Goal: Contribute content

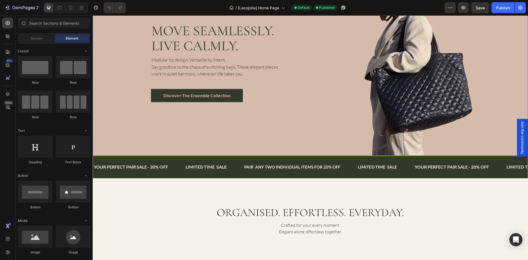
scroll to position [82, 0]
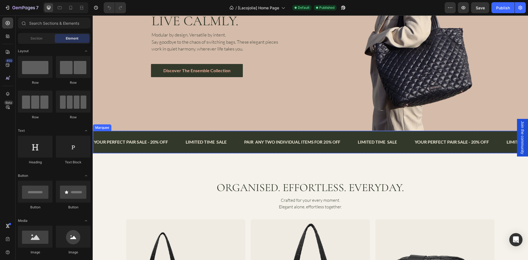
click at [106, 131] on div "YOUR PERFECT PAIR SALE - 20% OFF Text Block LIMITED TIME SALE Text Block PAIR A…" at bounding box center [310, 142] width 435 height 23
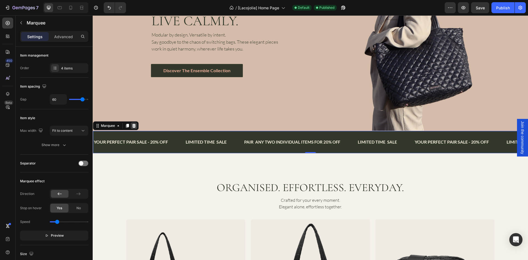
click at [134, 124] on icon at bounding box center [134, 126] width 4 height 4
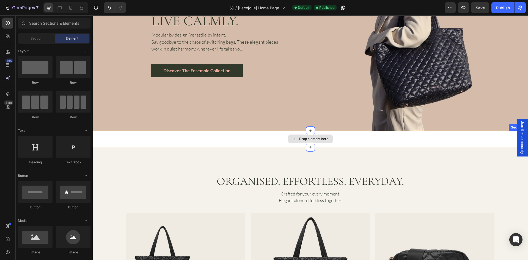
click at [104, 135] on div "Drop element here" at bounding box center [310, 139] width 435 height 16
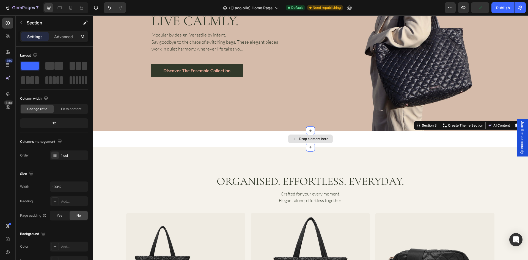
click at [141, 137] on div "Drop element here" at bounding box center [310, 139] width 435 height 16
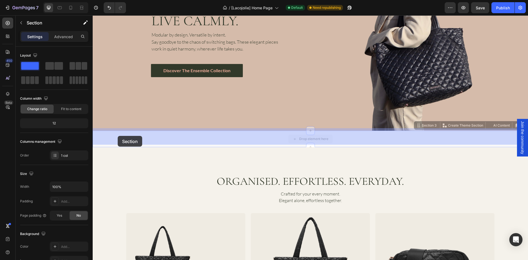
drag, startPoint x: 120, startPoint y: 134, endPoint x: 118, endPoint y: 136, distance: 3.5
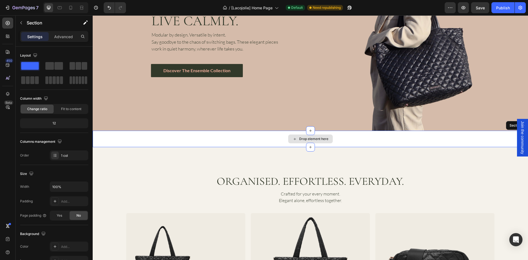
click at [385, 136] on div "Drop element here" at bounding box center [310, 139] width 435 height 16
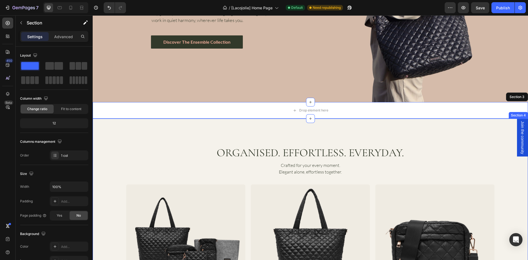
scroll to position [124, 0]
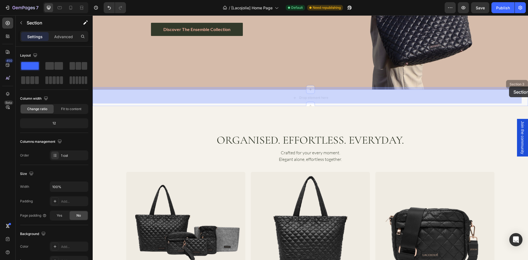
drag, startPoint x: 511, startPoint y: 85, endPoint x: 509, endPoint y: 87, distance: 3.4
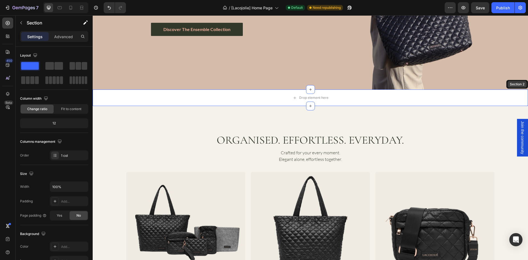
click at [510, 82] on div "Section 2" at bounding box center [516, 84] width 17 height 5
click at [499, 93] on div "Drop element here" at bounding box center [310, 98] width 435 height 16
click at [232, 96] on div "Drop element here" at bounding box center [310, 98] width 435 height 16
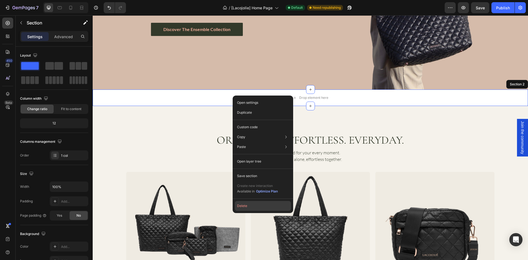
click at [250, 206] on button "Delete" at bounding box center [263, 206] width 56 height 10
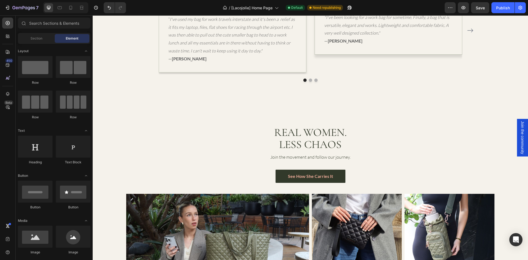
scroll to position [1319, 0]
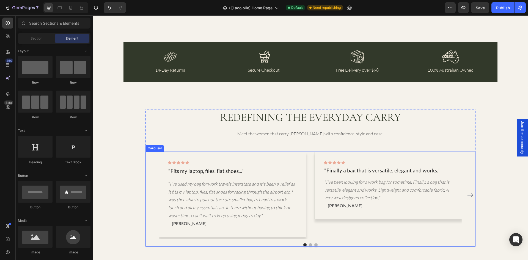
click at [468, 196] on icon "Carousel Next Arrow" at bounding box center [470, 195] width 7 height 7
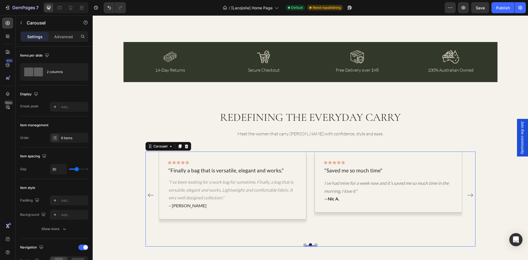
click at [468, 196] on icon "Carousel Next Arrow" at bounding box center [470, 195] width 7 height 7
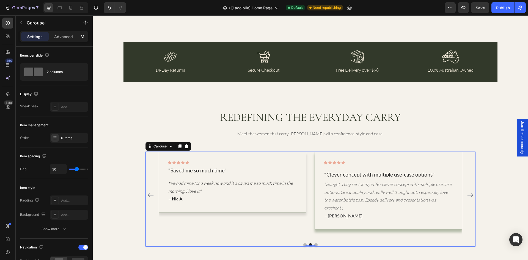
click at [314, 245] on button "Dot" at bounding box center [315, 244] width 3 height 3
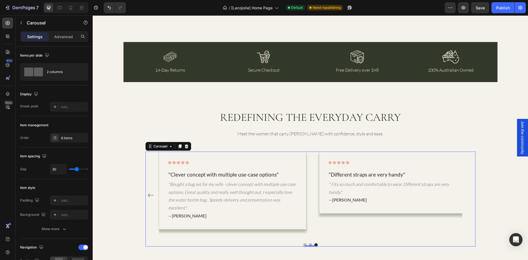
click at [303, 244] on button "Dot" at bounding box center [304, 244] width 3 height 3
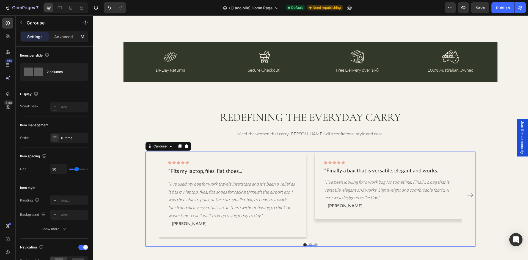
click at [155, 150] on div "Carousel" at bounding box center [168, 146] width 46 height 9
click at [163, 148] on div "Carousel" at bounding box center [160, 146] width 16 height 5
click at [145, 192] on div "Icon Icon Icon Icon Icon Row "Fits my laptop, files, flat shoes..." Text block …" at bounding box center [310, 195] width 330 height 87
click at [122, 156] on div "REDEFINING THE EVERYDAY CARRY Heading Meet the women that carry LACOJOLIÉ with …" at bounding box center [310, 178] width 427 height 137
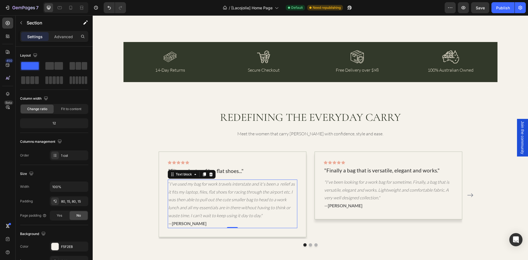
click at [184, 184] on icon "I've used my bag for work travels interstate and it's been a relief as it fits …" at bounding box center [231, 199] width 126 height 37
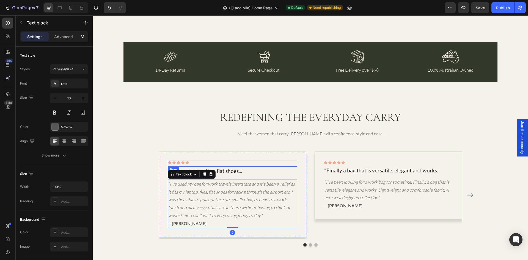
click at [260, 162] on div "Icon Icon Icon Icon Icon Row" at bounding box center [232, 164] width 129 height 6
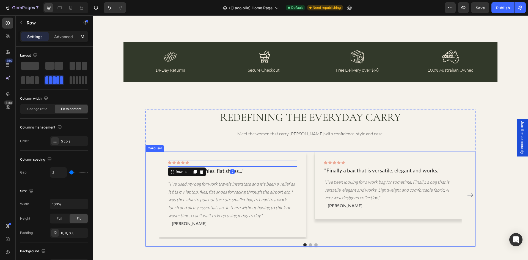
click at [148, 164] on div "Icon Icon Icon Icon Icon Row 2 "Fits my laptop, files, flat shoes..." Text bloc…" at bounding box center [310, 195] width 330 height 87
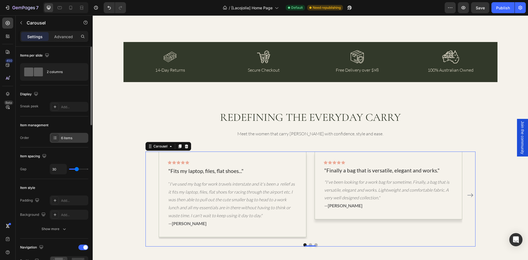
click at [74, 135] on div "6 items" at bounding box center [69, 138] width 38 height 10
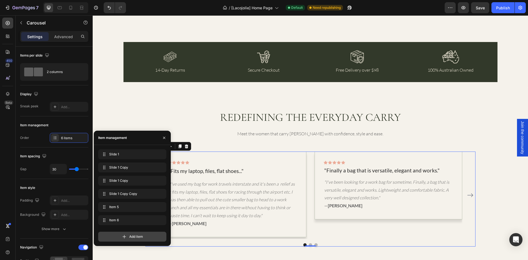
click at [147, 235] on div "Add item" at bounding box center [132, 237] width 68 height 10
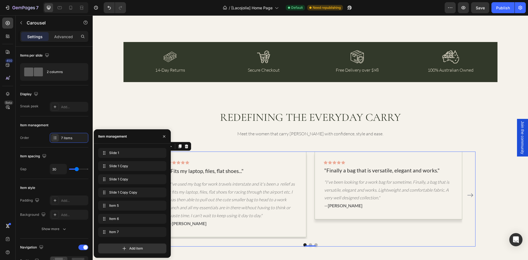
click at [467, 196] on icon "Carousel Next Arrow" at bounding box center [470, 195] width 7 height 7
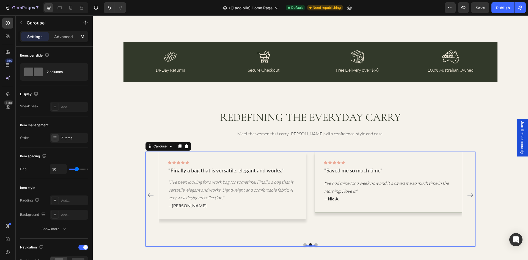
click at [467, 196] on icon "Carousel Next Arrow" at bounding box center [470, 195] width 7 height 7
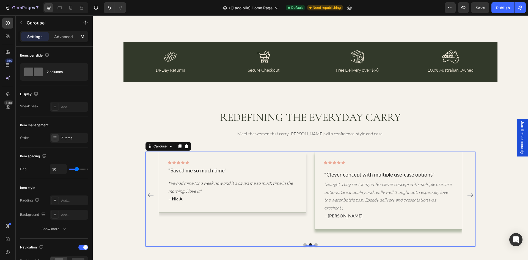
click at [467, 196] on icon "Carousel Next Arrow" at bounding box center [470, 195] width 7 height 7
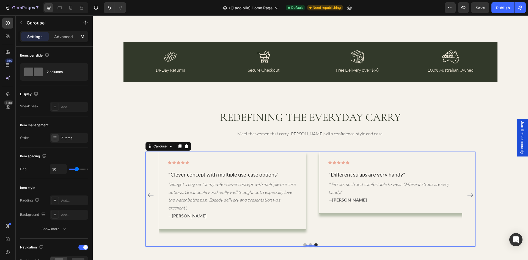
click at [467, 196] on icon "Carousel Next Arrow" at bounding box center [470, 195] width 7 height 7
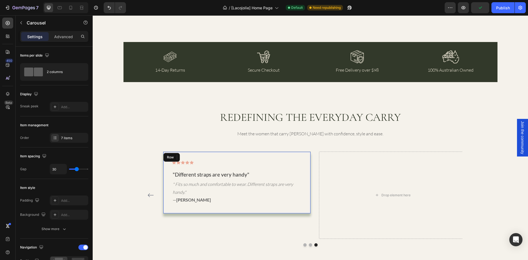
click at [289, 158] on div "Icon Icon Icon Icon Icon Row "Different straps are very handy" Text block " Fit…" at bounding box center [237, 183] width 148 height 62
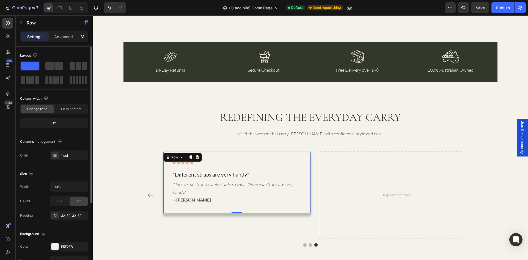
drag, startPoint x: 35, startPoint y: 66, endPoint x: 31, endPoint y: 68, distance: 5.0
click at [31, 68] on span at bounding box center [30, 66] width 18 height 8
click at [267, 161] on div "Icon Icon Icon Icon Icon Row" at bounding box center [236, 164] width 129 height 6
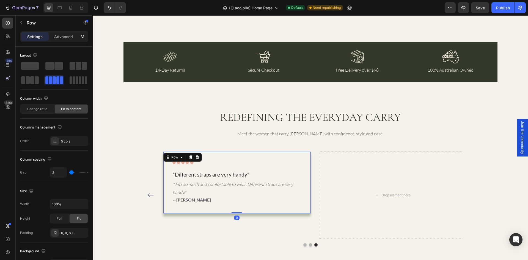
click at [289, 207] on div "Icon Icon Icon Icon Icon Row "Different straps are very handy" Text block " Fit…" at bounding box center [237, 183] width 148 height 62
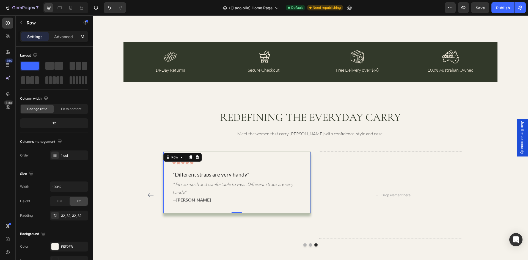
click at [228, 157] on div "Icon Icon Icon Icon Icon Row "Different straps are very handy" Text block " Fit…" at bounding box center [237, 183] width 148 height 62
click at [20, 21] on icon "button" at bounding box center [21, 23] width 4 height 4
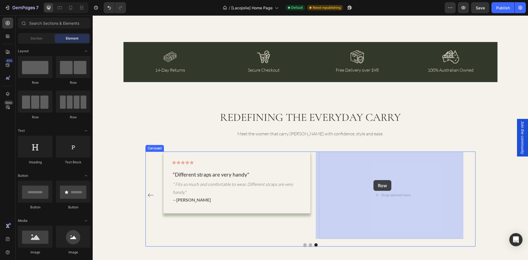
drag, startPoint x: 128, startPoint y: 81, endPoint x: 373, endPoint y: 180, distance: 265.0
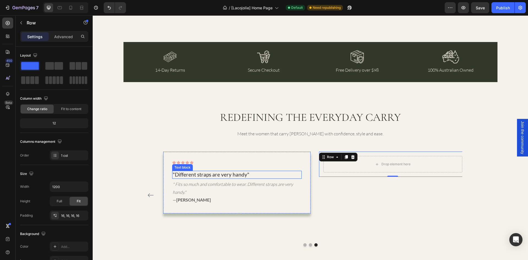
click at [189, 176] on p ""Different straps are very handy"" at bounding box center [237, 174] width 128 height 7
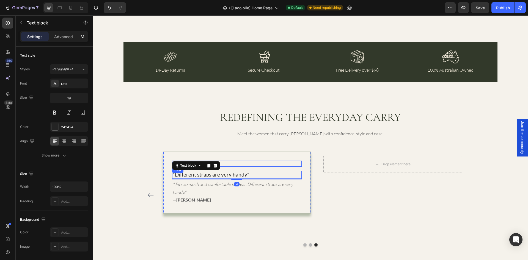
click at [236, 163] on div "Icon Icon Icon Icon Icon Row" at bounding box center [236, 164] width 129 height 6
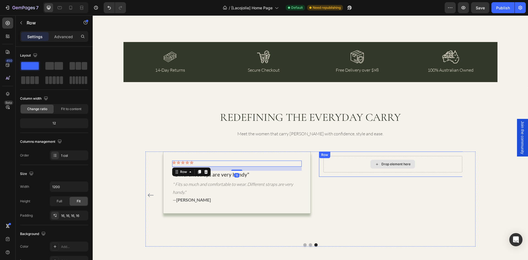
click at [345, 165] on div "Drop element here" at bounding box center [392, 164] width 139 height 16
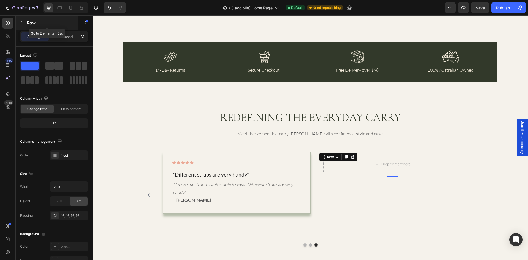
click at [20, 23] on icon "button" at bounding box center [21, 23] width 4 height 4
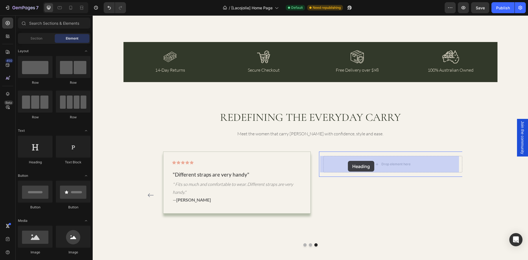
drag, startPoint x: 132, startPoint y: 162, endPoint x: 348, endPoint y: 161, distance: 215.2
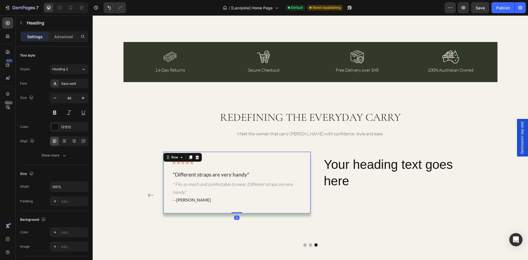
click at [298, 209] on div "Icon Icon Icon Icon Icon Row "Different straps are very handy" Text block " Fit…" at bounding box center [237, 183] width 148 height 62
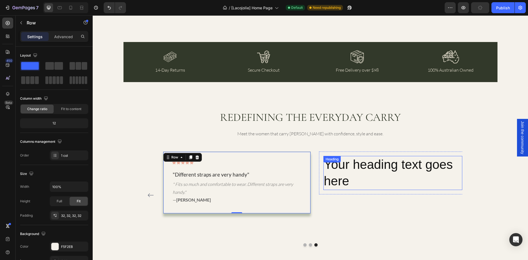
click at [351, 180] on h2 "Your heading text goes here" at bounding box center [392, 173] width 139 height 34
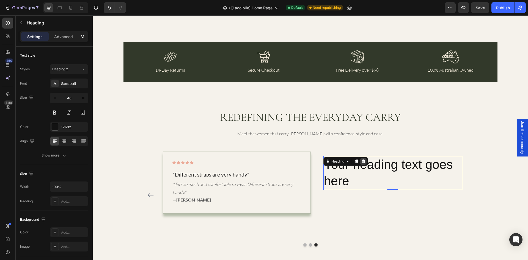
click at [361, 160] on icon at bounding box center [363, 162] width 4 height 4
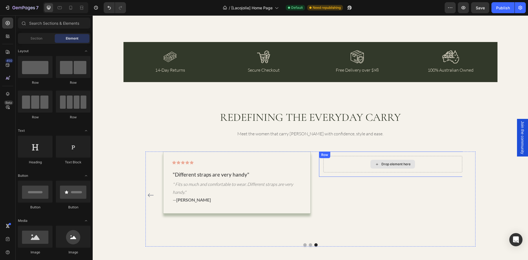
click at [346, 165] on div "Drop element here" at bounding box center [392, 164] width 139 height 16
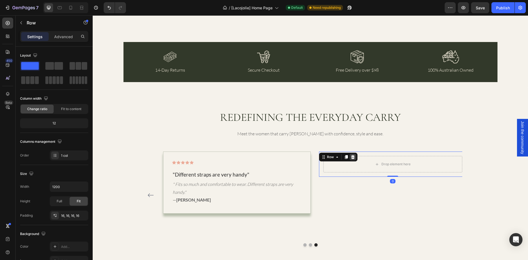
click at [351, 158] on icon at bounding box center [353, 157] width 4 height 4
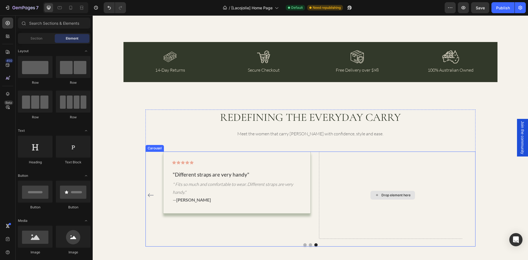
click at [351, 159] on div "Drop element here" at bounding box center [393, 195] width 148 height 87
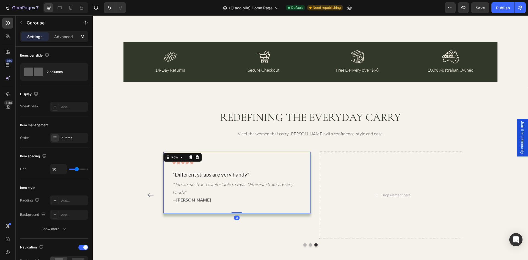
click at [282, 158] on div "Icon Icon Icon Icon Icon Row "Different straps are very handy" Text block " Fit…" at bounding box center [237, 183] width 148 height 62
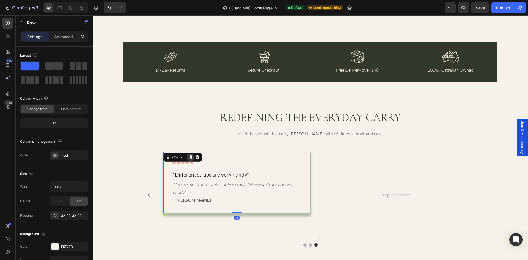
click at [189, 157] on icon at bounding box center [190, 158] width 3 height 4
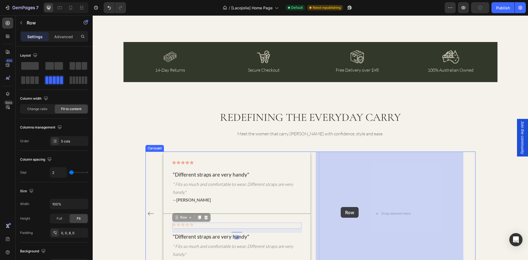
drag, startPoint x: 288, startPoint y: 225, endPoint x: 340, endPoint y: 207, distance: 55.4
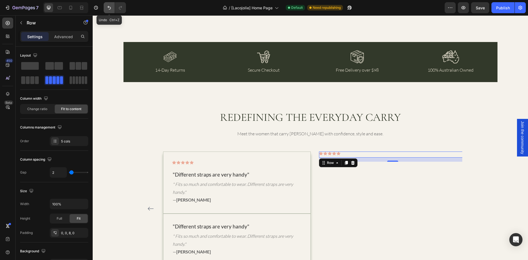
click at [106, 7] on icon "Undo/Redo" at bounding box center [108, 7] width 5 height 5
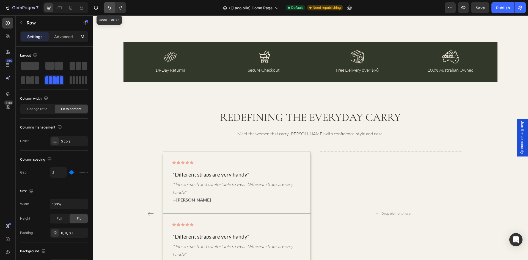
click at [106, 7] on icon "Undo/Redo" at bounding box center [108, 7] width 5 height 5
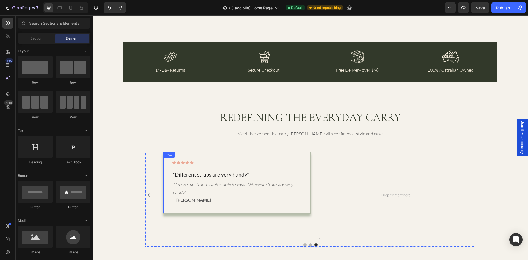
click at [289, 158] on div "Icon Icon Icon Icon Icon Row "Different straps are very handy" Text block " Fit…" at bounding box center [237, 183] width 148 height 62
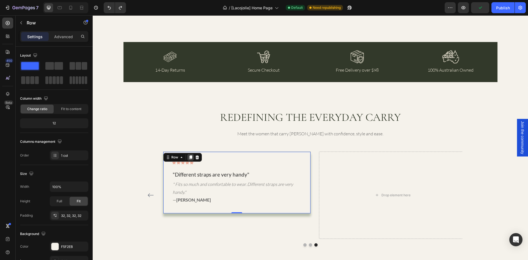
click at [189, 157] on icon at bounding box center [190, 158] width 3 height 4
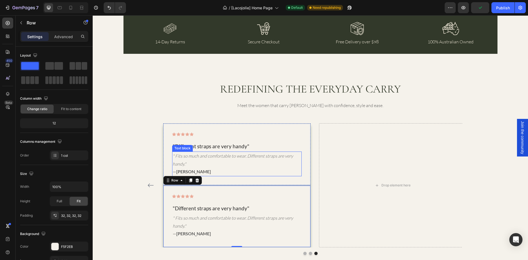
scroll to position [1360, 0]
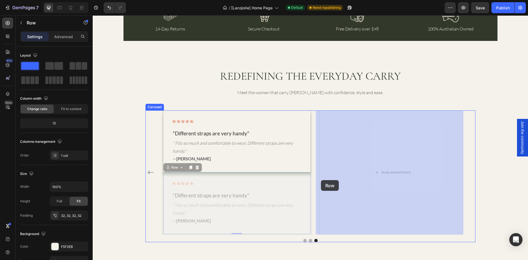
drag, startPoint x: 296, startPoint y: 179, endPoint x: 321, endPoint y: 180, distance: 24.2
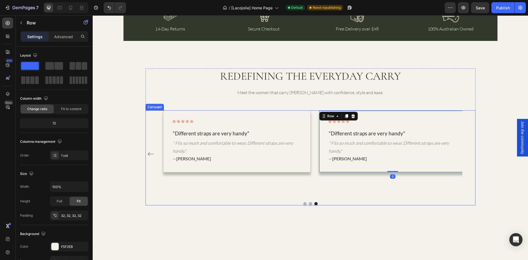
click at [250, 187] on div "Icon Icon Icon Icon Icon Row "Different straps are very handy" Text block " Fit…" at bounding box center [237, 153] width 148 height 87
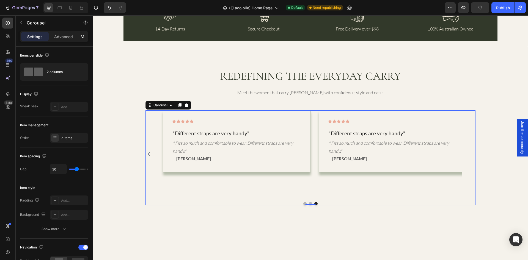
click at [306, 202] on div "Icon Icon Icon Icon Icon Row "Fits my laptop, files, flat shoes..." Text block …" at bounding box center [310, 157] width 330 height 95
click at [309, 203] on button "Dot" at bounding box center [310, 203] width 3 height 3
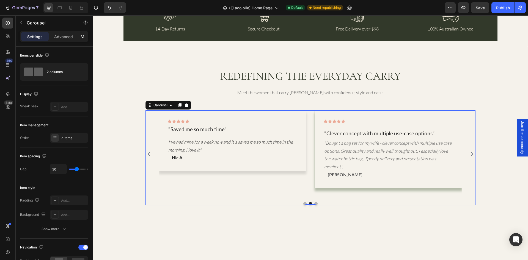
click at [303, 204] on button "Dot" at bounding box center [304, 203] width 3 height 3
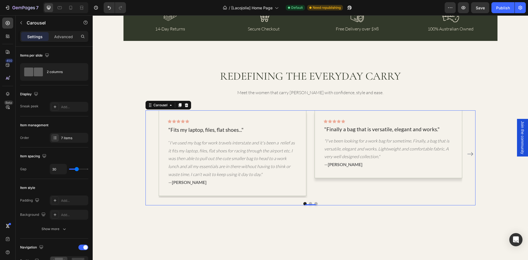
click at [467, 154] on icon "Carousel Next Arrow" at bounding box center [470, 154] width 7 height 7
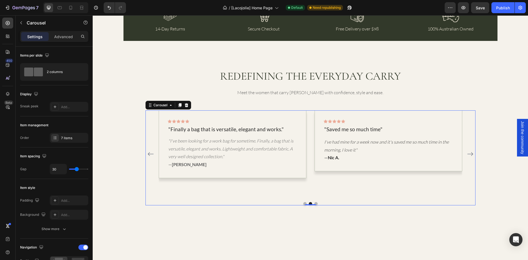
click at [467, 154] on icon "Carousel Next Arrow" at bounding box center [470, 154] width 7 height 7
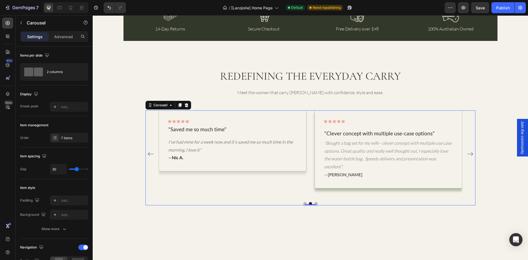
click at [467, 154] on icon "Carousel Next Arrow" at bounding box center [470, 154] width 7 height 7
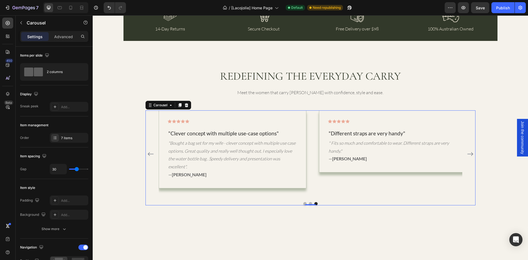
click at [467, 154] on icon "Carousel Next Arrow" at bounding box center [470, 154] width 7 height 7
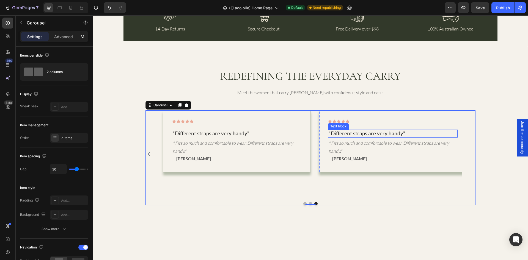
click at [346, 134] on p ""Different straps are very handy"" at bounding box center [392, 133] width 128 height 7
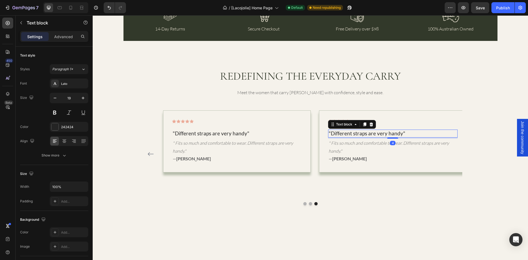
click at [343, 135] on p ""Different straps are very handy"" at bounding box center [392, 133] width 128 height 7
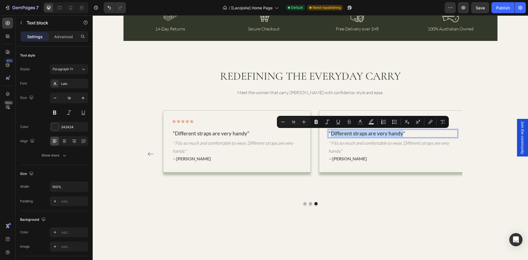
drag, startPoint x: 329, startPoint y: 133, endPoint x: 398, endPoint y: 133, distance: 68.7
click at [398, 133] on p ""Different straps are very handy"" at bounding box center [392, 133] width 128 height 7
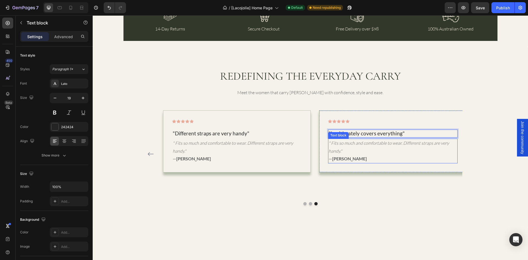
click at [339, 143] on icon "" Fits so much and comfortable to wear. Different straps are very handy."" at bounding box center [388, 146] width 120 height 13
click at [329, 143] on icon "" Fits so much and comfortable to wear. Different straps are very handy."" at bounding box center [388, 146] width 120 height 13
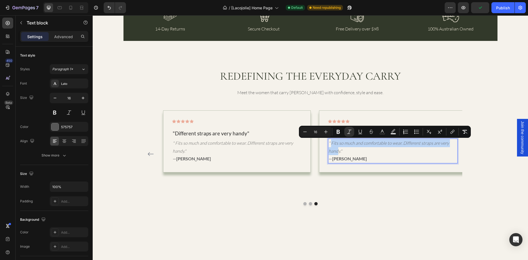
drag, startPoint x: 328, startPoint y: 143, endPoint x: 335, endPoint y: 151, distance: 11.3
click at [335, 151] on icon "" Fits so much and comfortable to wear. Different straps are very handy."" at bounding box center [388, 146] width 120 height 13
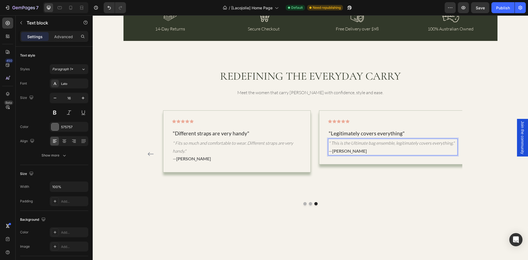
click at [337, 151] on strong "[PERSON_NAME]" at bounding box center [349, 150] width 35 height 5
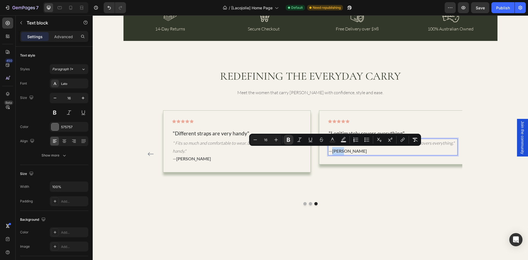
drag, startPoint x: 330, startPoint y: 151, endPoint x: 340, endPoint y: 152, distance: 10.0
click at [340, 152] on strong "[PERSON_NAME]" at bounding box center [349, 150] width 35 height 5
click at [340, 151] on strong "[PERSON_NAME]" at bounding box center [349, 150] width 35 height 5
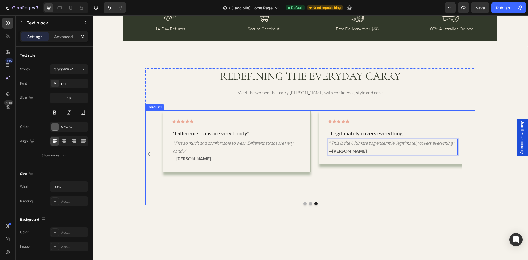
click at [369, 188] on div "Icon Icon Icon Icon Icon Row "Legitimately covers everything" Text block " This…" at bounding box center [393, 153] width 148 height 87
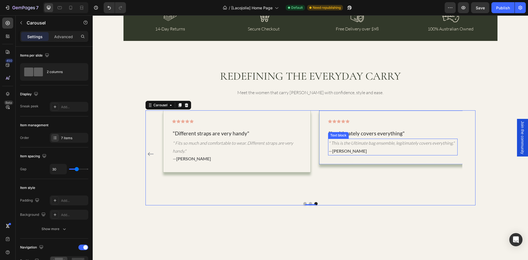
click at [340, 148] on p "" This is the Ultimate bag ensemble, legitimately covers everything." — [PERSON…" at bounding box center [392, 147] width 128 height 16
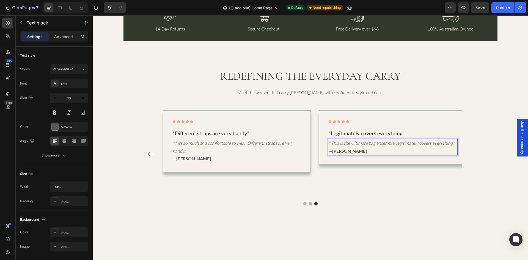
click at [339, 151] on strong "[PERSON_NAME]" at bounding box center [349, 150] width 35 height 5
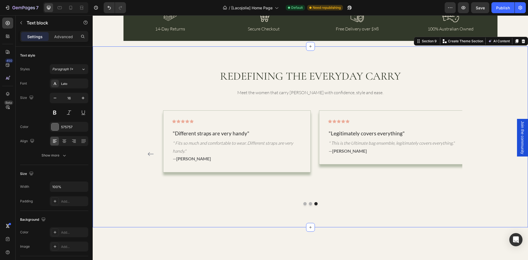
click at [367, 222] on div "REDEFINING THE EVERYDAY CARRY Heading Meet the women that carry LACOJOLIÉ with …" at bounding box center [310, 136] width 435 height 181
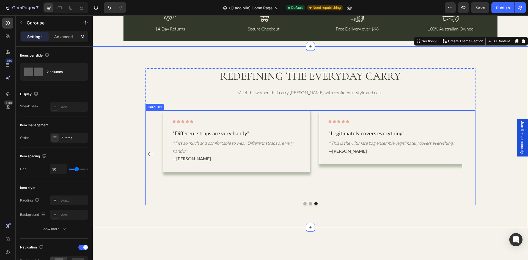
click at [150, 124] on div "Icon Icon Icon Icon Icon Row "Fits my laptop, files, flat shoes..." Text block …" at bounding box center [310, 153] width 330 height 87
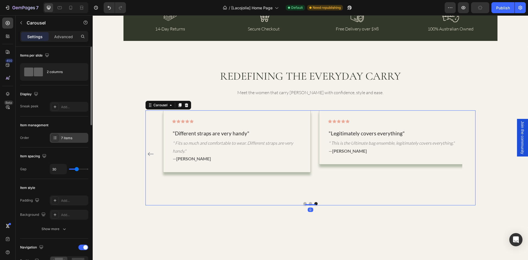
click at [72, 138] on div "7 items" at bounding box center [74, 138] width 26 height 5
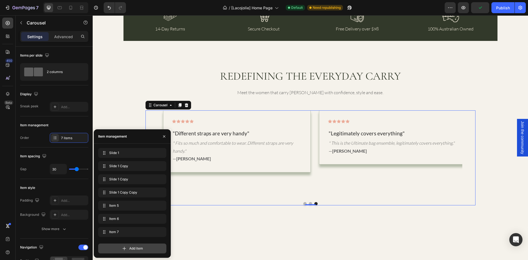
click at [131, 248] on span "Add item" at bounding box center [136, 248] width 14 height 5
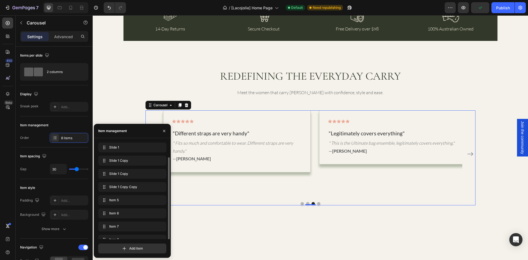
scroll to position [8, 0]
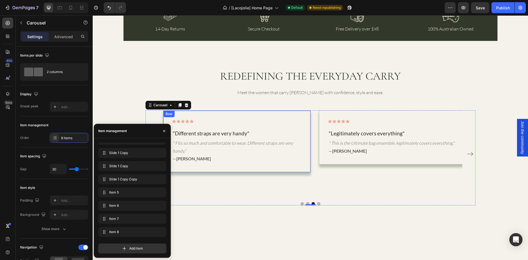
click at [295, 126] on div "Icon Icon Icon Icon Icon Row "Different straps are very handy" Text block " Fit…" at bounding box center [236, 142] width 129 height 44
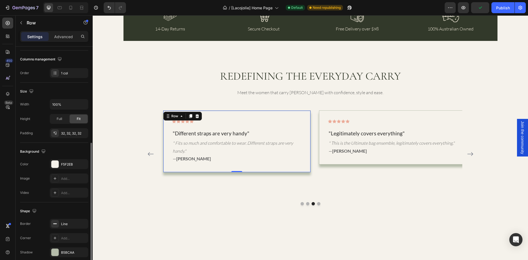
scroll to position [106, 0]
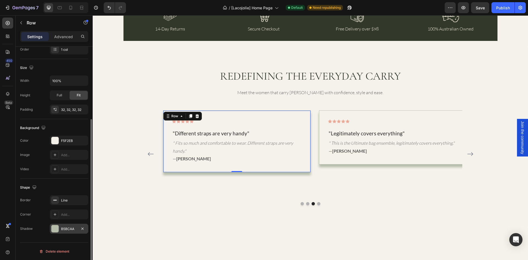
drag, startPoint x: 74, startPoint y: 229, endPoint x: 67, endPoint y: 229, distance: 7.1
click at [67, 229] on div "B5BCAA" at bounding box center [69, 229] width 16 height 5
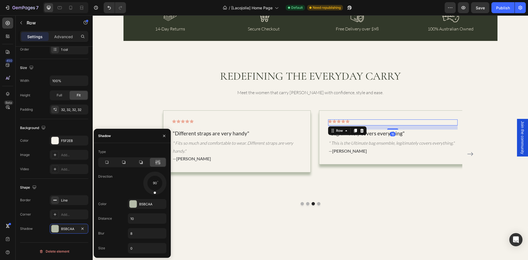
click at [434, 120] on div "Icon Icon Icon Icon Icon Row 15" at bounding box center [392, 123] width 129 height 6
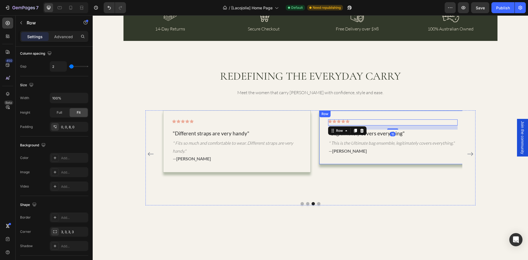
click at [433, 114] on div "Icon Icon Icon Icon Icon Row 15 "Legitimately covers everything" Text block " T…" at bounding box center [393, 137] width 148 height 54
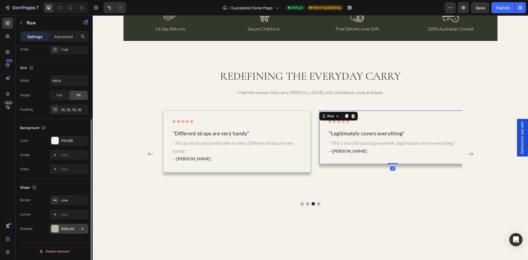
click at [68, 229] on div "B5BCAA" at bounding box center [69, 229] width 16 height 5
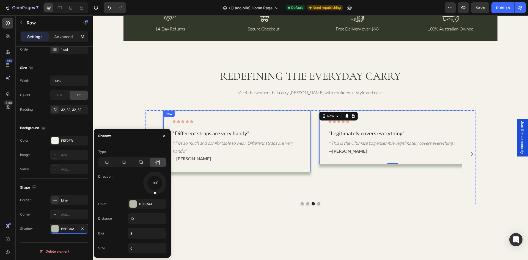
click at [271, 163] on div "Icon Icon Icon Icon Icon Row "Different straps are very handy" Text block " Fit…" at bounding box center [237, 141] width 148 height 62
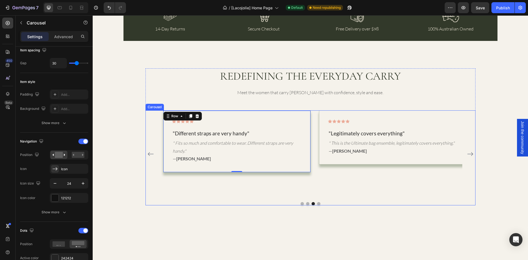
click at [147, 155] on icon "Carousel Back Arrow" at bounding box center [150, 154] width 7 height 7
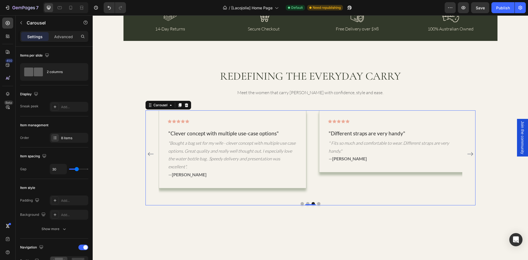
click at [147, 153] on icon "Carousel Back Arrow" at bounding box center [150, 154] width 7 height 7
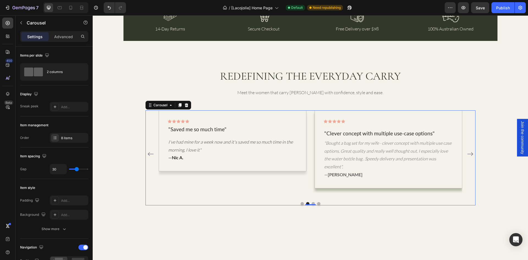
click at [471, 153] on div "Icon Icon Icon Icon Icon Row "Fits my laptop, files, flat shoes..." Text block …" at bounding box center [310, 153] width 330 height 87
click at [467, 153] on icon "Carousel Next Arrow" at bounding box center [470, 154] width 7 height 7
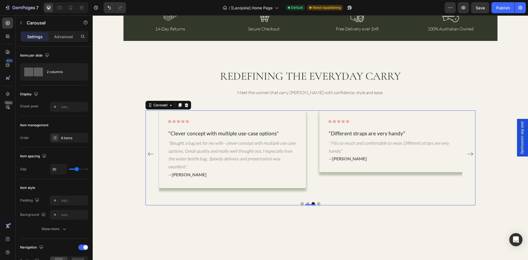
click at [467, 153] on icon "Carousel Next Arrow" at bounding box center [470, 154] width 7 height 7
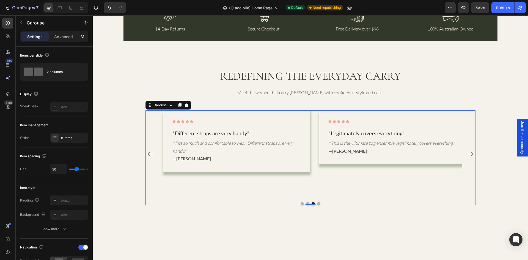
click at [467, 153] on icon "Carousel Next Arrow" at bounding box center [470, 154] width 7 height 7
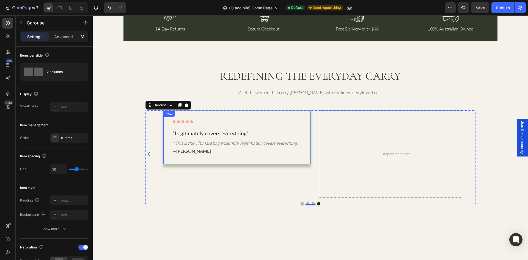
click at [230, 117] on div "Icon Icon Icon Icon Icon Row "Legitimately covers everything" Text block " This…" at bounding box center [237, 137] width 148 height 54
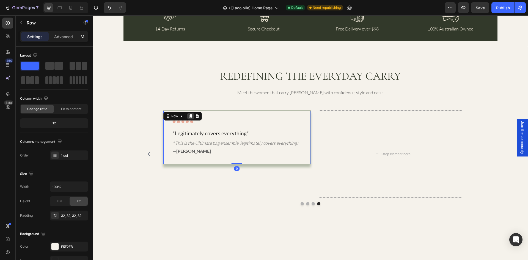
click at [189, 117] on icon at bounding box center [190, 116] width 4 height 4
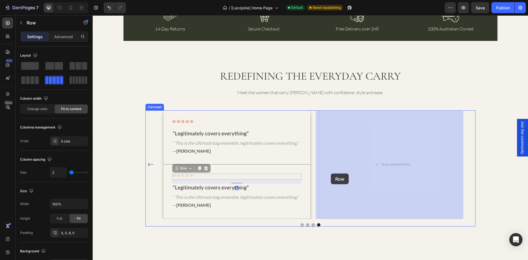
drag, startPoint x: 294, startPoint y: 175, endPoint x: 331, endPoint y: 174, distance: 36.3
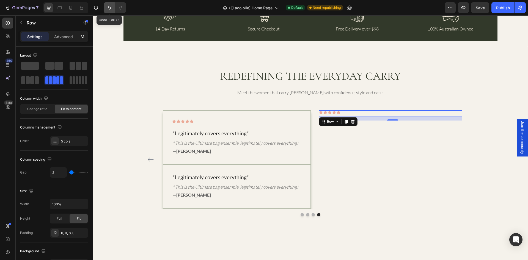
click at [108, 7] on icon "Undo/Redo" at bounding box center [108, 7] width 5 height 5
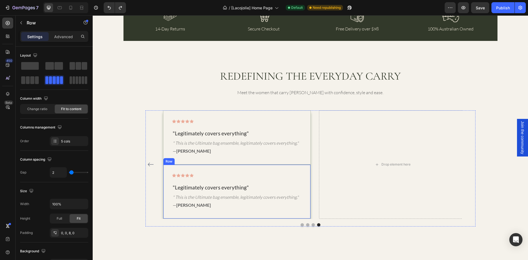
click at [298, 175] on div "Icon Icon Icon Icon Icon Row "Legitimately covers everything" Text block " This…" at bounding box center [237, 192] width 148 height 54
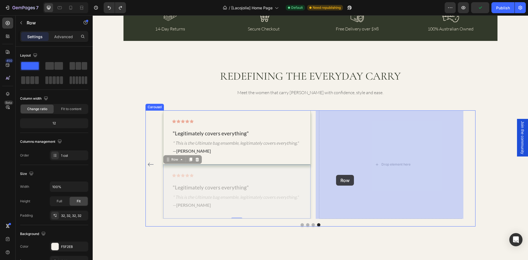
drag, startPoint x: 163, startPoint y: 168, endPoint x: 336, endPoint y: 175, distance: 172.7
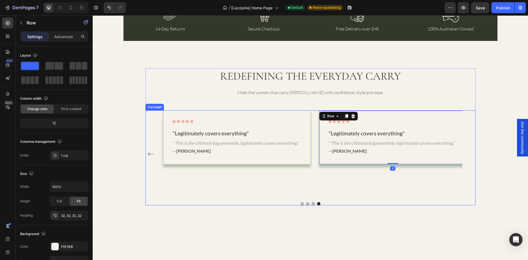
click at [336, 182] on div "Icon Icon Icon Icon Icon Row "Legitimately covers everything" Text block " This…" at bounding box center [393, 153] width 148 height 87
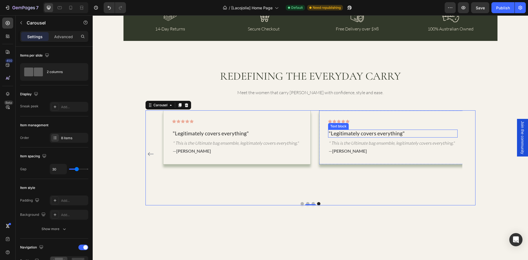
click at [347, 133] on p ""Legitimately covers everything"" at bounding box center [392, 133] width 128 height 7
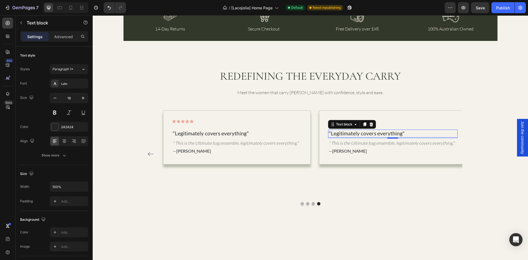
click at [347, 133] on p ""Legitimately covers everything"" at bounding box center [392, 133] width 128 height 7
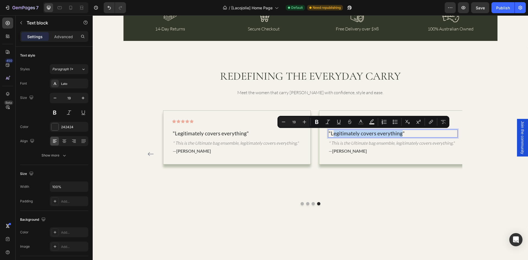
drag, startPoint x: 329, startPoint y: 135, endPoint x: 396, endPoint y: 133, distance: 67.6
click at [396, 133] on p ""Legitimately covers everything"" at bounding box center [392, 133] width 128 height 7
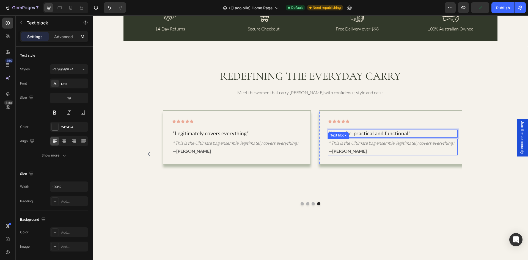
click at [334, 144] on icon "" This is the Ultimate bag ensemble, legitimately covers everything."" at bounding box center [391, 142] width 126 height 5
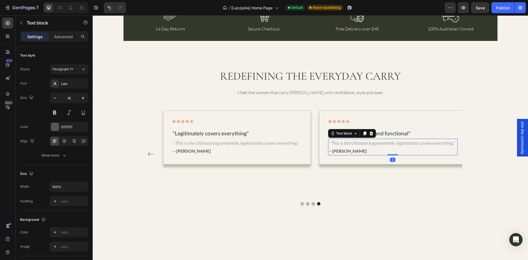
click at [331, 143] on icon "" This is the Ultimate bag ensemble, legitimately covers everything."" at bounding box center [391, 142] width 126 height 5
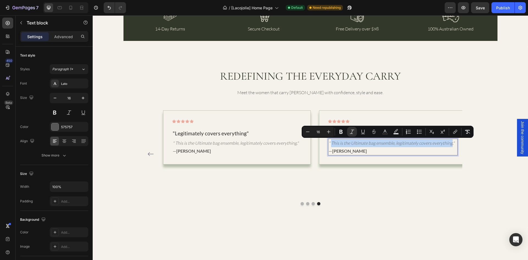
drag, startPoint x: 328, startPoint y: 144, endPoint x: 447, endPoint y: 144, distance: 118.4
click at [447, 144] on icon "" This is the Ultimate bag ensemble, legitimately covers everything."" at bounding box center [391, 142] width 126 height 5
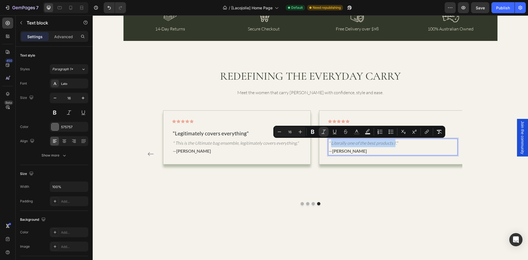
drag, startPoint x: 328, startPoint y: 144, endPoint x: 390, endPoint y: 143, distance: 62.9
click at [390, 143] on icon "" Literally one of the best products I'."" at bounding box center [362, 142] width 69 height 5
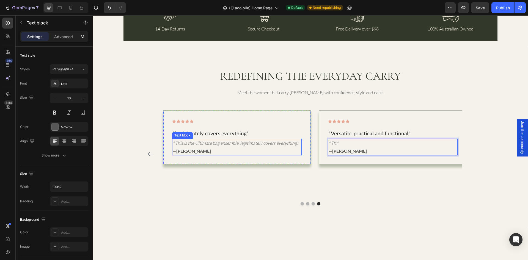
click at [209, 144] on icon "" This is the Ultimate bag ensemble, legitimately covers everything."" at bounding box center [236, 142] width 126 height 5
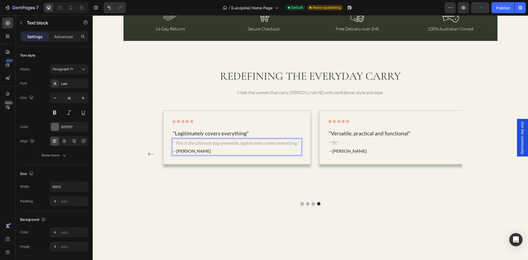
click at [209, 142] on icon "" This is the Ultimate bag ensemble, legitimately covers everything."" at bounding box center [236, 142] width 126 height 5
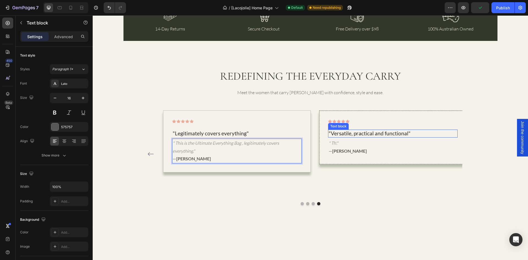
click at [353, 133] on p ""Versatile, practical and functional"" at bounding box center [392, 133] width 128 height 7
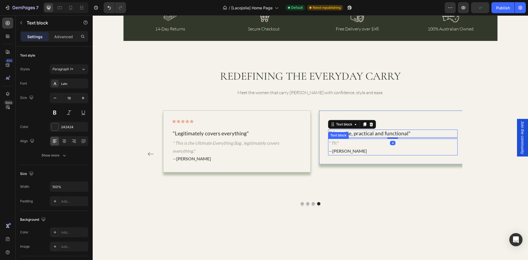
click at [333, 144] on icon "" Th'."" at bounding box center [333, 142] width 10 height 5
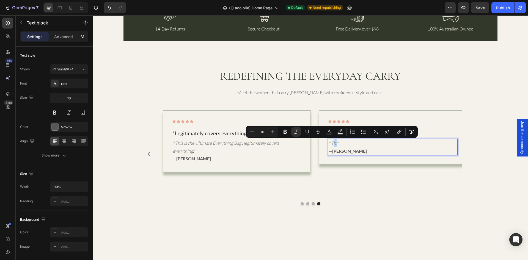
drag, startPoint x: 329, startPoint y: 142, endPoint x: 334, endPoint y: 143, distance: 4.7
click at [334, 143] on icon "" Th'."" at bounding box center [333, 142] width 10 height 5
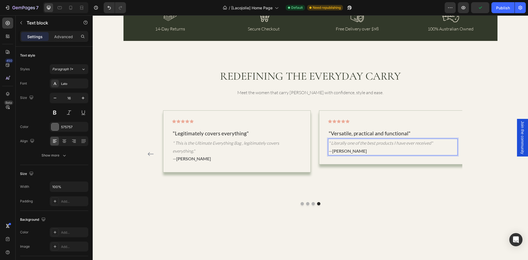
click at [376, 143] on icon "" Literally one of the best products I have ever received"" at bounding box center [380, 142] width 104 height 5
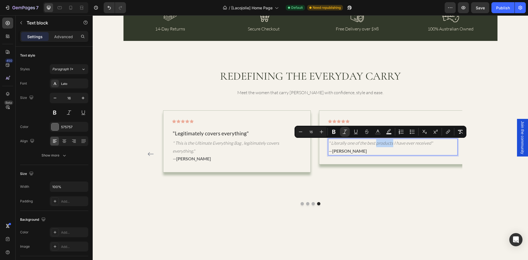
drag, startPoint x: 372, startPoint y: 143, endPoint x: 389, endPoint y: 145, distance: 16.2
click at [389, 145] on icon "" Literally one of the best products I have ever received"" at bounding box center [380, 142] width 104 height 5
click at [395, 99] on div "REDEFINING THE EVERYDAY CARRY Heading Meet the women that carry LACOJOLIÉ with …" at bounding box center [310, 136] width 330 height 137
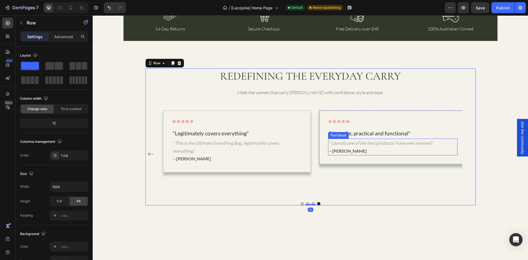
click at [341, 132] on div "Text block" at bounding box center [338, 135] width 21 height 7
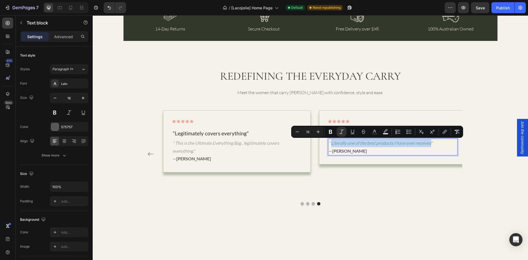
drag, startPoint x: 328, startPoint y: 143, endPoint x: 426, endPoint y: 143, distance: 98.4
click at [426, 143] on icon "" Literally one of the best products I have ever received"" at bounding box center [380, 142] width 104 height 5
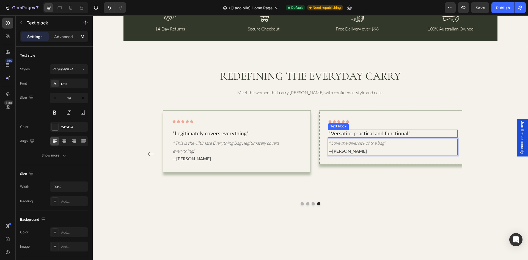
click at [337, 132] on p ""Versatile, practical and functional"" at bounding box center [392, 133] width 128 height 7
click at [364, 144] on icon "" Love the diversity of the bag"" at bounding box center [356, 142] width 57 height 5
click at [380, 144] on icon "" Love the diversity of the bag"" at bounding box center [356, 142] width 57 height 5
click at [344, 132] on p ""Versatile, practical and functional"" at bounding box center [392, 133] width 128 height 7
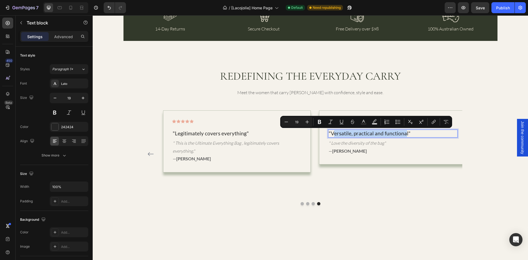
drag, startPoint x: 329, startPoint y: 133, endPoint x: 402, endPoint y: 133, distance: 72.8
click at [402, 133] on p ""Versatile, practical and functional"" at bounding box center [392, 133] width 128 height 7
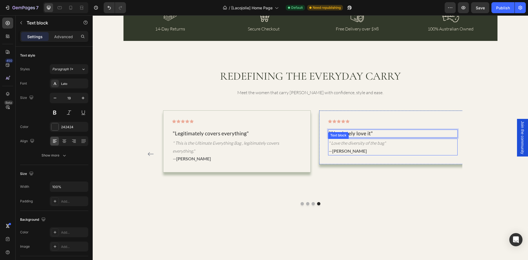
click at [340, 143] on icon "" Love the diversity of the bag"" at bounding box center [356, 142] width 57 height 5
click at [331, 143] on icon "" Love the diversity of the bag"" at bounding box center [356, 142] width 57 height 5
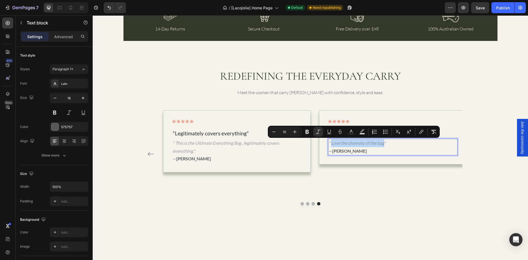
drag, startPoint x: 328, startPoint y: 143, endPoint x: 379, endPoint y: 143, distance: 51.1
click at [379, 143] on icon "" Love the diversity of the bag"" at bounding box center [356, 142] width 57 height 5
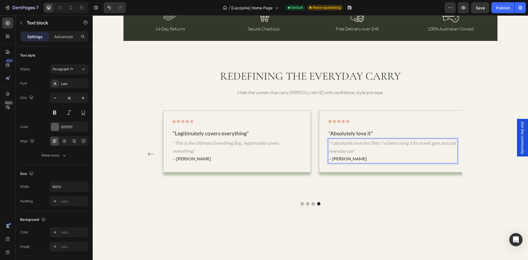
click at [337, 158] on strong "[PERSON_NAME]" at bounding box center [349, 158] width 35 height 5
click at [332, 159] on strong "[PERSON_NAME]" at bounding box center [349, 158] width 35 height 5
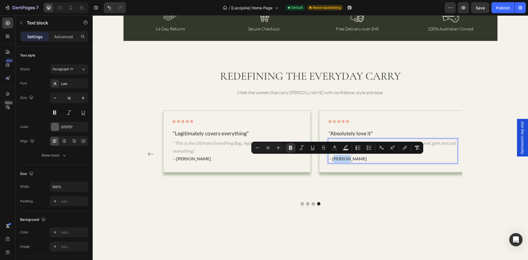
drag, startPoint x: 331, startPoint y: 159, endPoint x: 343, endPoint y: 159, distance: 12.1
click at [343, 159] on strong "[PERSON_NAME]" at bounding box center [349, 158] width 35 height 5
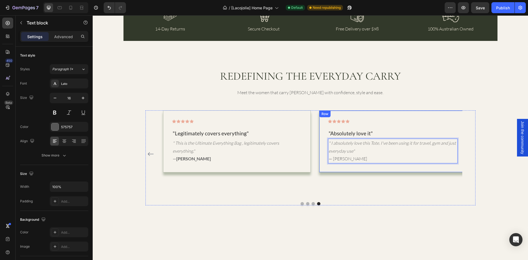
click at [345, 184] on div "Icon Icon Icon Icon Icon Row "Absolutely love it" Text block " I absolutely lov…" at bounding box center [393, 153] width 148 height 87
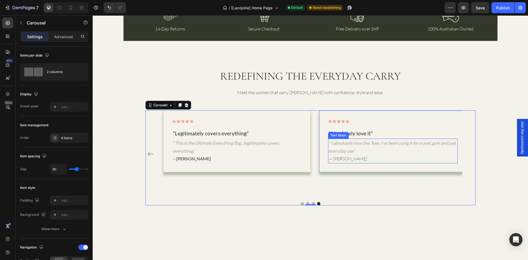
click at [338, 158] on p "" I absolutely love this Tote. I've been using it for travel, gym and just ever…" at bounding box center [392, 151] width 128 height 24
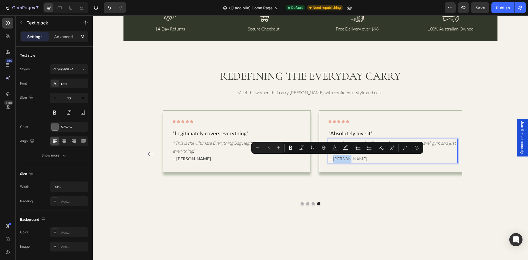
drag, startPoint x: 330, startPoint y: 159, endPoint x: 344, endPoint y: 159, distance: 14.3
click at [344, 159] on p "" I absolutely love this Tote. I've been using it for travel, gym and just ever…" at bounding box center [392, 151] width 128 height 24
click at [54, 112] on button at bounding box center [55, 113] width 10 height 10
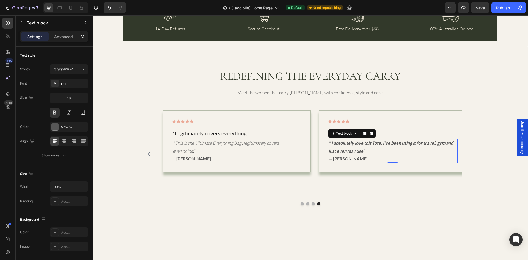
click at [341, 152] on icon "" I absolutely love this Tote. I've been using it for travel, gym and just ever…" at bounding box center [390, 146] width 124 height 13
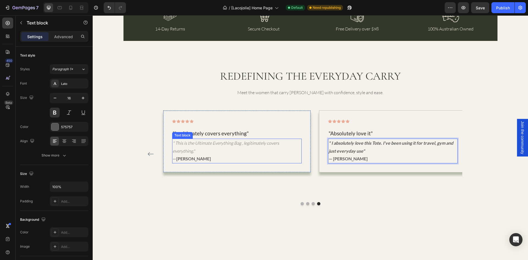
click at [176, 156] on strong "[PERSON_NAME]" at bounding box center [193, 158] width 35 height 5
click at [339, 148] on icon "" I absolutely love this Tote. I've been using it for travel, gym and just ever…" at bounding box center [390, 146] width 124 height 13
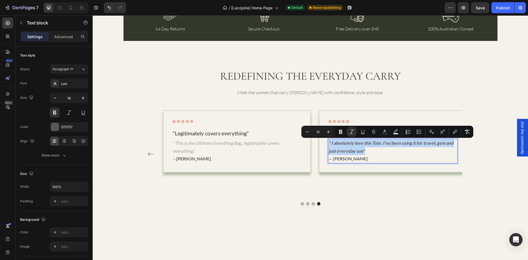
drag, startPoint x: 326, startPoint y: 142, endPoint x: 364, endPoint y: 151, distance: 38.8
click at [364, 151] on p "" I absolutely love this Tote. I've been using it for travel, gym and just ever…" at bounding box center [392, 151] width 128 height 24
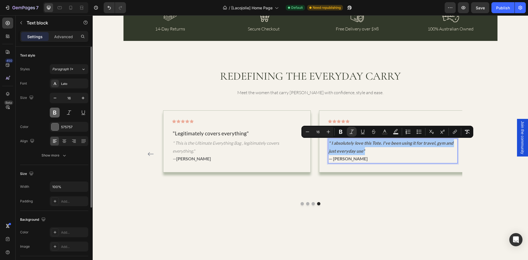
click at [58, 113] on button at bounding box center [55, 113] width 10 height 10
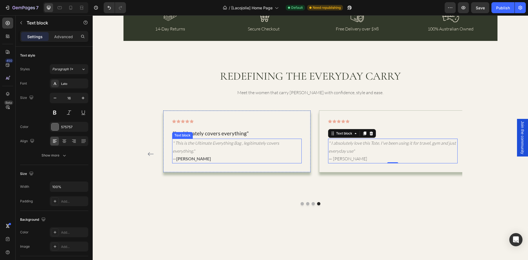
click at [184, 156] on strong "[PERSON_NAME]" at bounding box center [193, 158] width 35 height 5
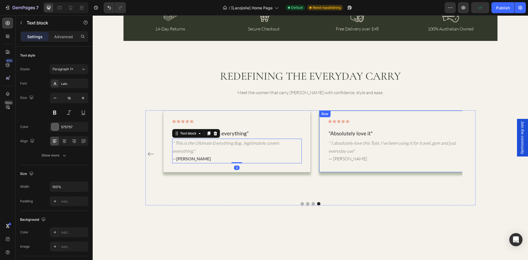
click at [339, 158] on p "" I absolutely love this Tote. I've been using it for travel, gym and just ever…" at bounding box center [392, 151] width 128 height 24
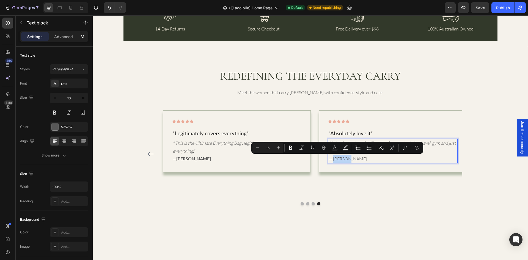
drag, startPoint x: 347, startPoint y: 159, endPoint x: 330, endPoint y: 159, distance: 17.0
click at [330, 159] on p "" I absolutely love this Tote. I've been using it for travel, gym and just ever…" at bounding box center [392, 151] width 128 height 24
click at [287, 148] on button "Bold" at bounding box center [291, 148] width 10 height 10
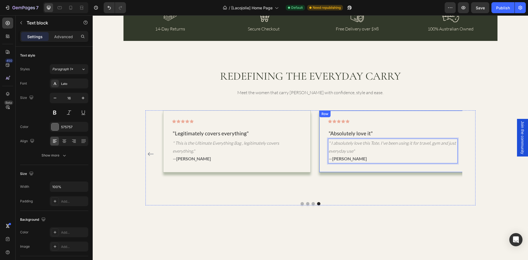
click at [362, 174] on div "Icon Icon Icon Icon Icon Row "Absolutely love it" Text block " I absolutely lov…" at bounding box center [393, 153] width 148 height 87
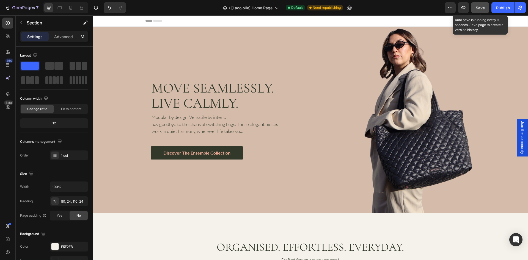
click at [478, 9] on span "Save" at bounding box center [479, 7] width 9 height 5
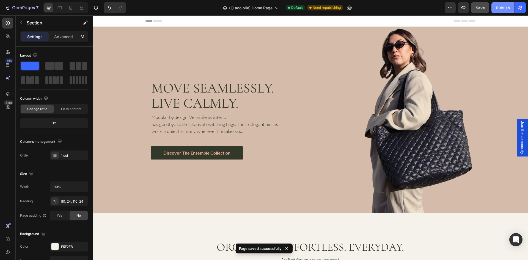
click at [502, 8] on div "Publish" at bounding box center [503, 8] width 14 height 6
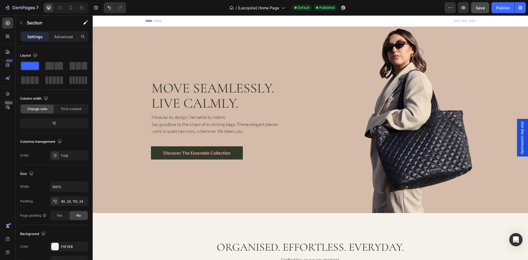
click at [519, 137] on span "Join the community" at bounding box center [521, 137] width 5 height 33
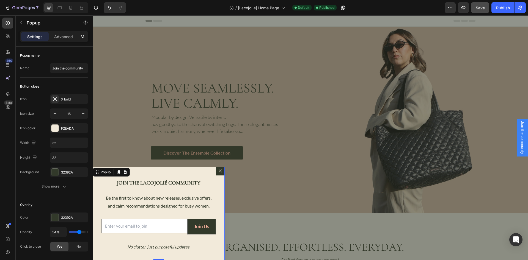
click at [519, 137] on span "Join the community" at bounding box center [521, 137] width 5 height 33
click at [220, 170] on icon "Dialog content" at bounding box center [220, 171] width 4 height 4
